Goal: Share content: Share content

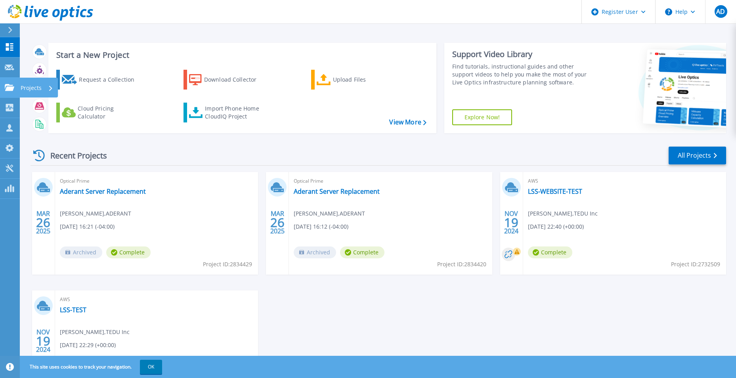
click at [3, 88] on link "Projects Projects" at bounding box center [10, 88] width 20 height 20
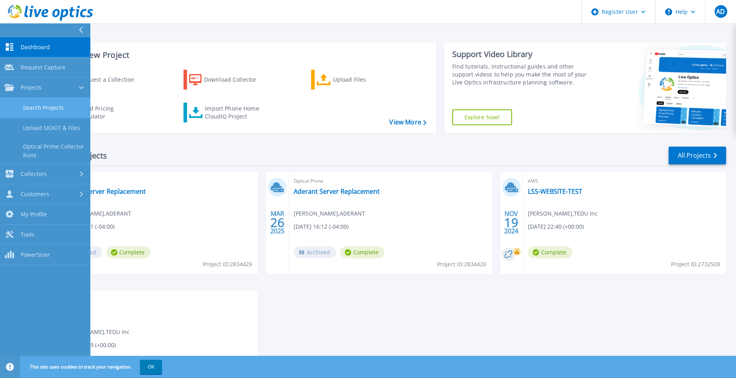
click at [45, 111] on link "Search Projects" at bounding box center [45, 108] width 90 height 20
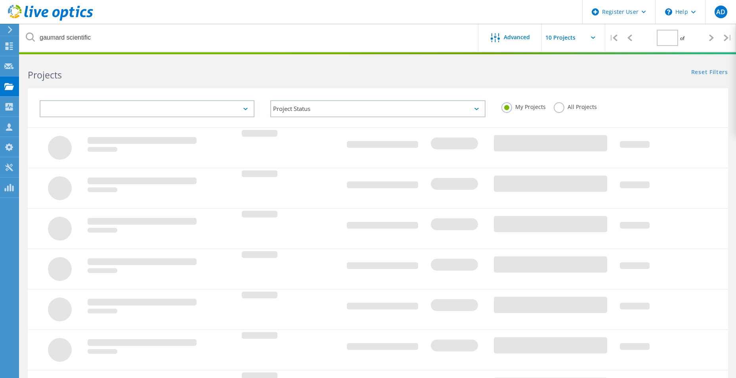
type input "1"
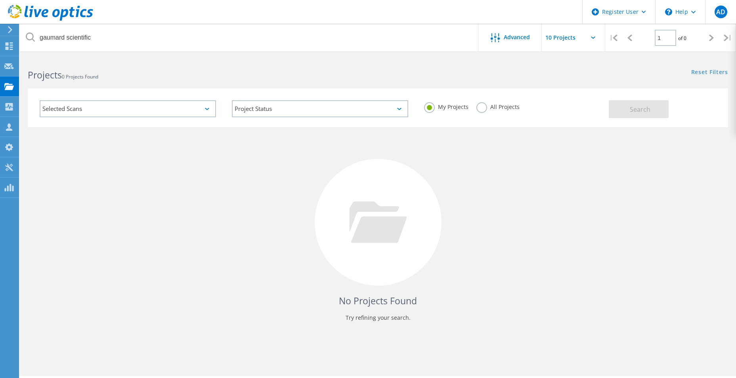
drag, startPoint x: 515, startPoint y: 103, endPoint x: 503, endPoint y: 107, distance: 12.4
click at [510, 105] on div "My Projects All Projects" at bounding box center [512, 106] width 192 height 29
drag, startPoint x: 503, startPoint y: 107, endPoint x: 584, endPoint y: 118, distance: 81.6
click at [498, 109] on label "All Projects" at bounding box center [498, 106] width 43 height 8
click at [0, 0] on input "All Projects" at bounding box center [0, 0] width 0 height 0
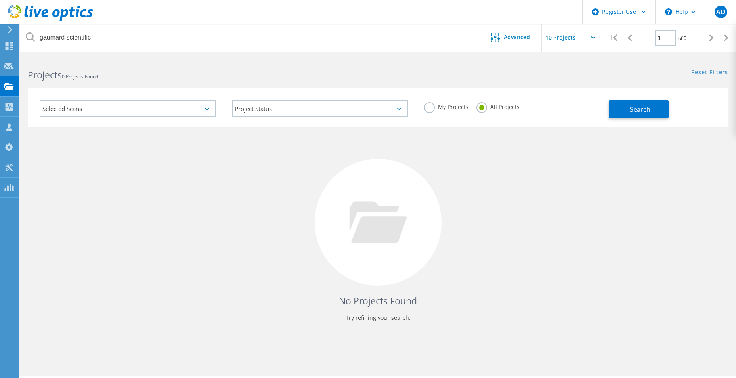
click at [632, 119] on div "Selected Scans Project Status In Progress Complete Published Anonymous Archived…" at bounding box center [378, 107] width 701 height 39
click at [623, 111] on button "Search" at bounding box center [639, 109] width 60 height 18
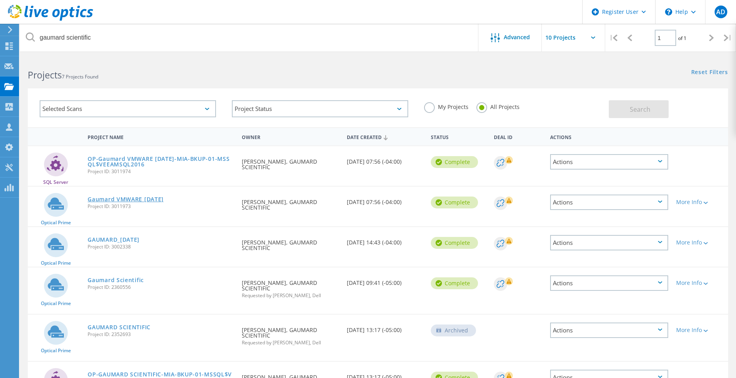
click at [108, 198] on link "Gaumard VMWARE [DATE]" at bounding box center [126, 200] width 76 height 6
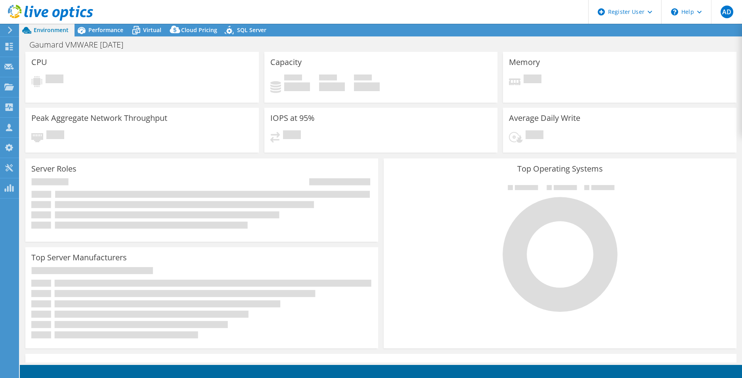
select select "USD"
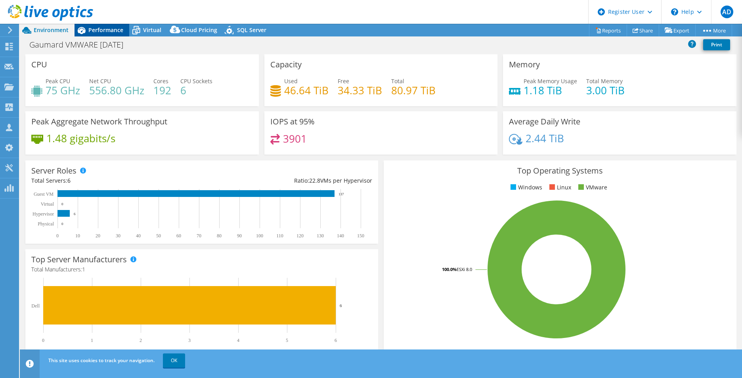
click at [106, 29] on span "Performance" at bounding box center [105, 30] width 35 height 8
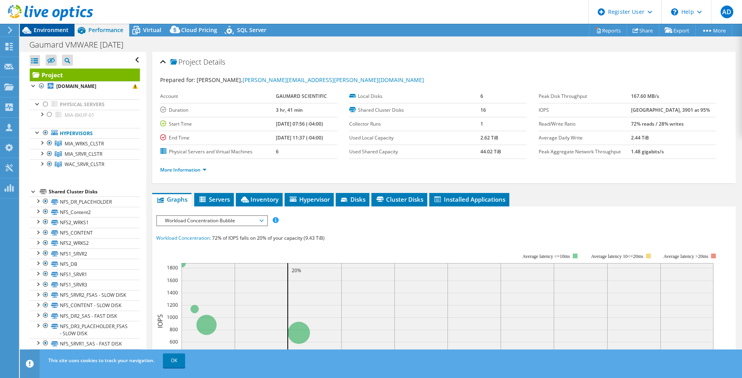
click at [59, 29] on span "Environment" at bounding box center [51, 30] width 35 height 8
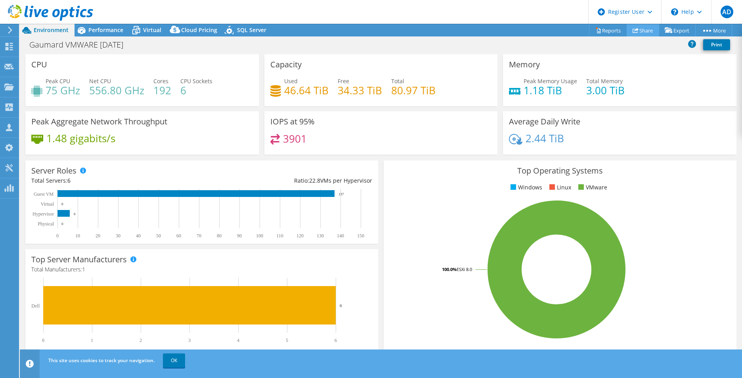
click at [643, 31] on link "Share" at bounding box center [643, 30] width 33 height 12
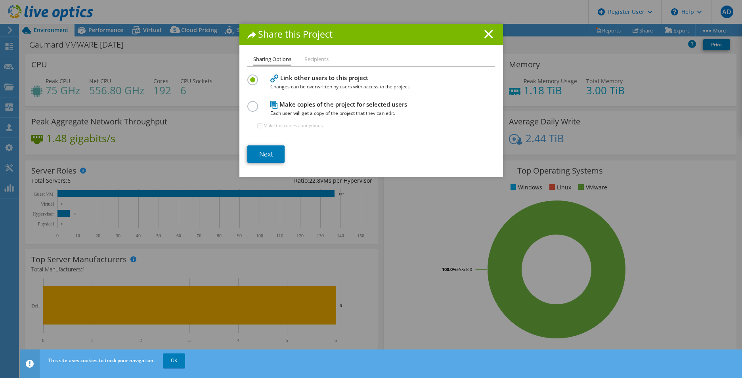
click at [308, 60] on li "Recipients" at bounding box center [317, 60] width 24 height 10
click at [266, 154] on link "Next" at bounding box center [265, 154] width 37 height 17
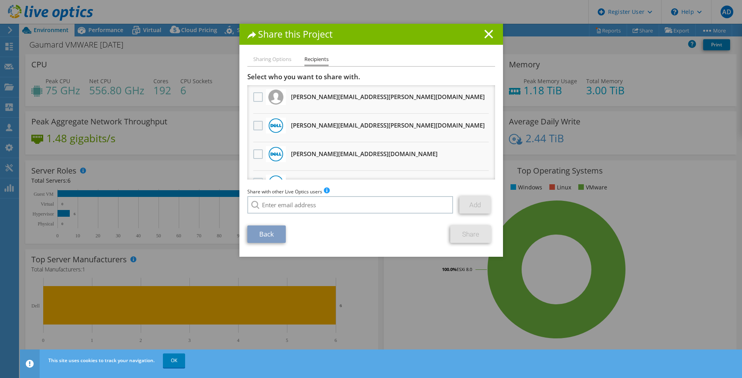
click at [258, 126] on label at bounding box center [259, 126] width 12 height 10
click at [0, 0] on input "checkbox" at bounding box center [0, 0] width 0 height 0
click at [467, 236] on link "Share" at bounding box center [471, 234] width 41 height 17
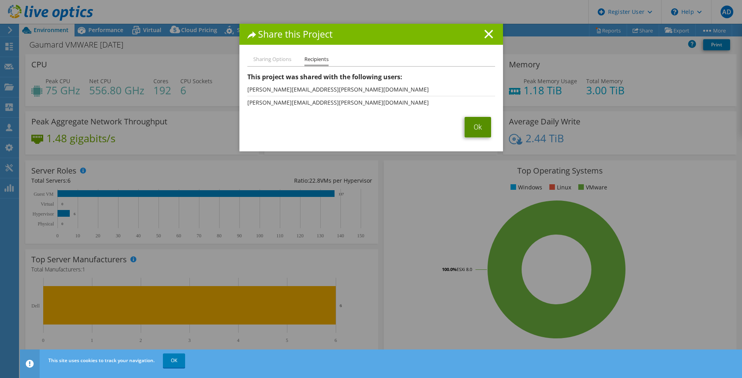
click at [475, 130] on link "Ok" at bounding box center [478, 127] width 27 height 21
